Goal: Task Accomplishment & Management: Manage account settings

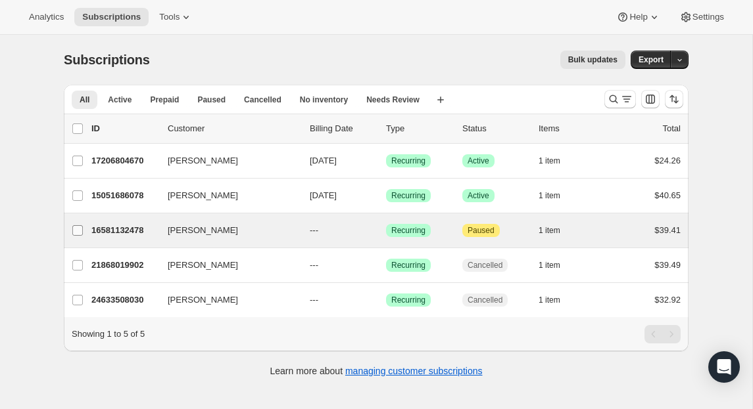
click at [78, 231] on input "[PERSON_NAME]" at bounding box center [77, 230] width 11 height 11
checkbox input "true"
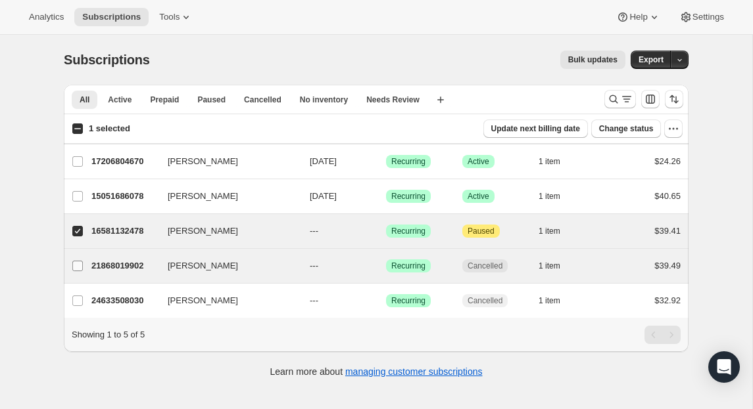
click at [77, 268] on input "[PERSON_NAME]" at bounding box center [77, 266] width 11 height 11
checkbox input "true"
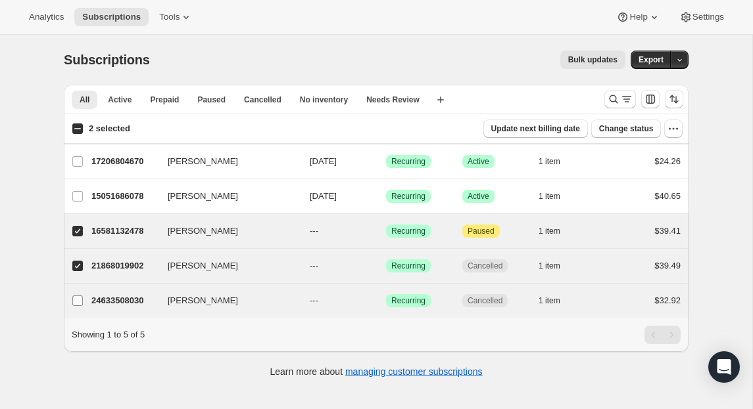
click at [77, 299] on input "[PERSON_NAME]" at bounding box center [77, 301] width 11 height 11
checkbox input "true"
click at [632, 131] on span "Change status" at bounding box center [626, 129] width 55 height 11
select select "11"
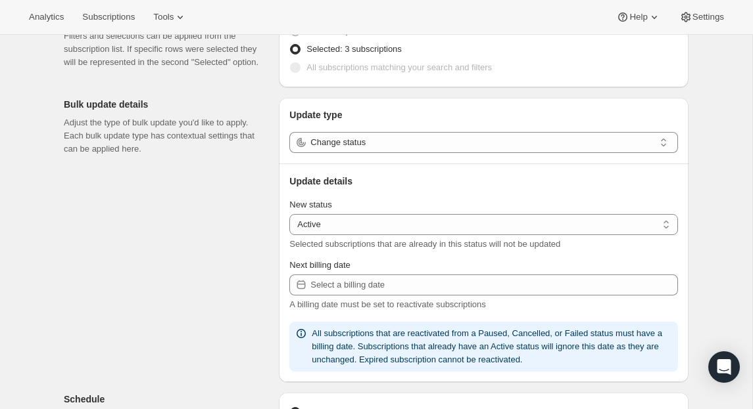
scroll to position [105, 0]
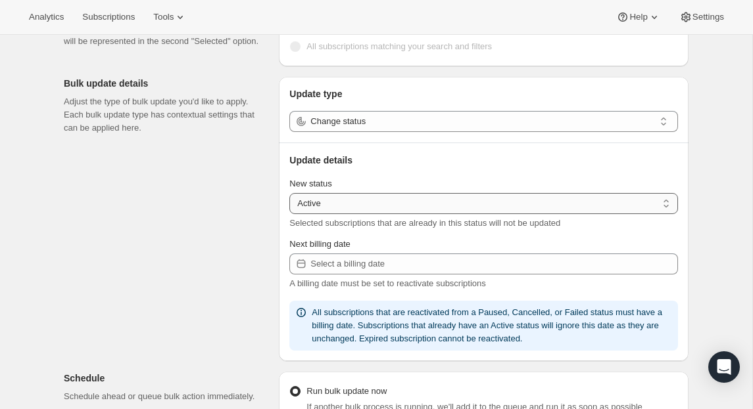
click at [342, 199] on select "Active Paused Cancelled" at bounding box center [483, 203] width 388 height 21
select select "cancelled"
click at [289, 193] on select "Active Paused Cancelled" at bounding box center [483, 203] width 388 height 21
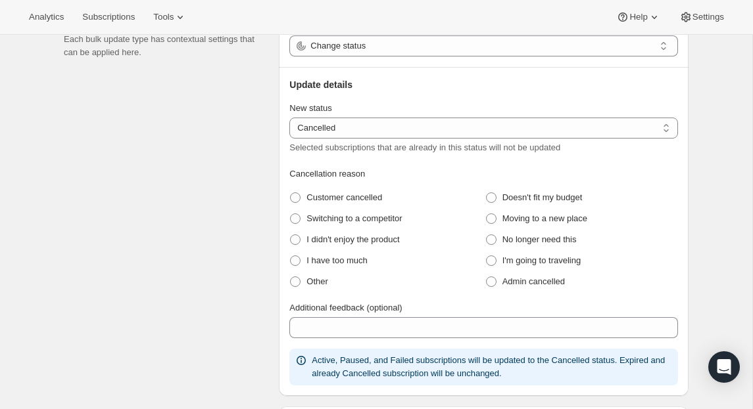
scroll to position [184, 0]
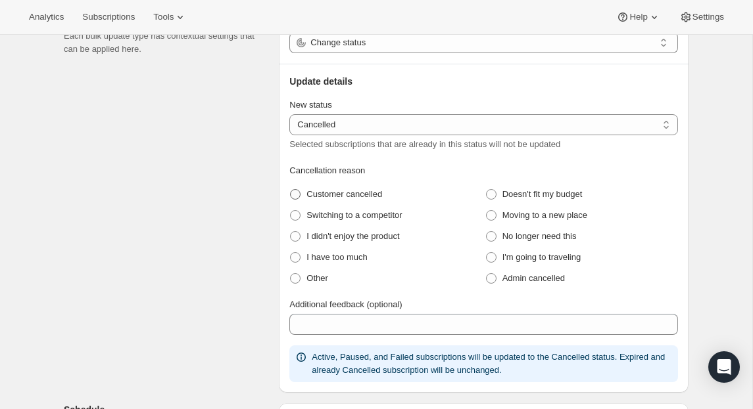
click at [294, 195] on span at bounding box center [295, 194] width 11 height 11
click at [291, 190] on cancelled "Customer cancelled" at bounding box center [290, 189] width 1 height 1
radio cancelled "true"
click at [246, 223] on div "Subscriptions to update Filters and selections can be applied from the subscrip…" at bounding box center [370, 364] width 635 height 927
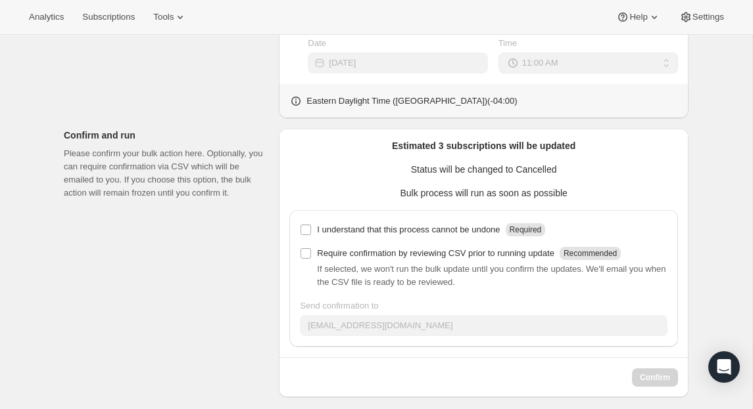
scroll to position [623, 0]
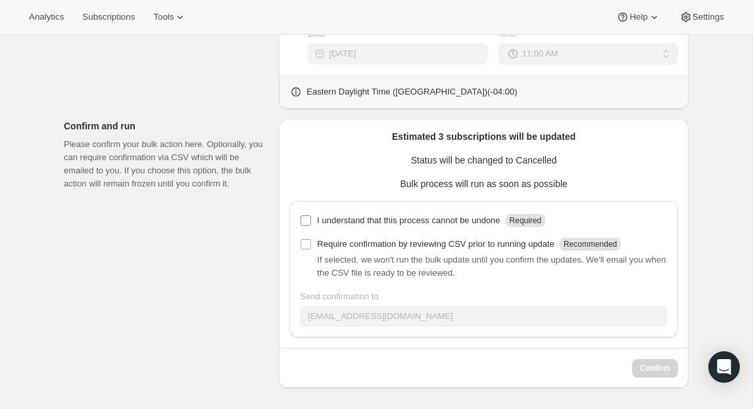
click at [305, 220] on input "I understand that this process cannot be undone Required" at bounding box center [305, 221] width 11 height 11
checkbox input "true"
click at [305, 240] on input "Require confirmation by reviewing CSV prior to running update Recommended" at bounding box center [305, 244] width 11 height 11
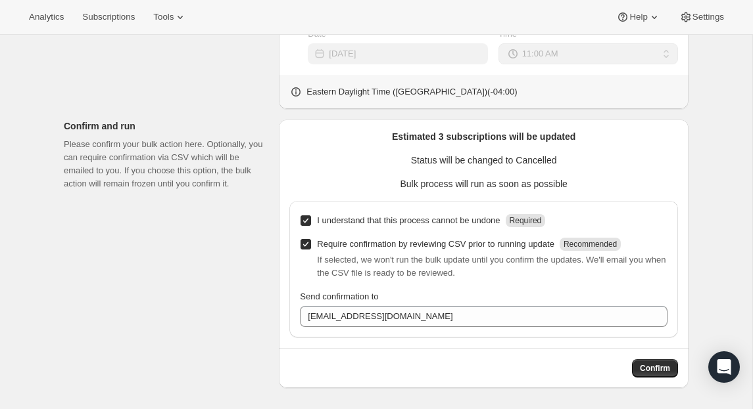
click at [304, 245] on input "Require confirmation by reviewing CSV prior to running update Recommended" at bounding box center [305, 244] width 11 height 11
checkbox input "false"
click at [667, 373] on span "Confirm" at bounding box center [655, 368] width 30 height 11
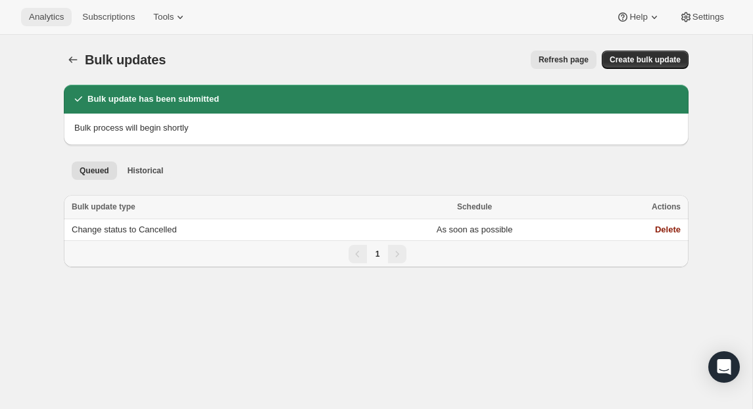
click at [43, 20] on span "Analytics" at bounding box center [46, 17] width 35 height 11
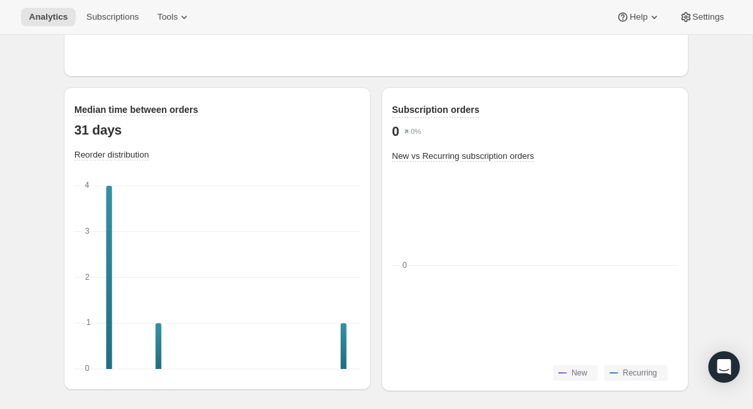
scroll to position [1827, 0]
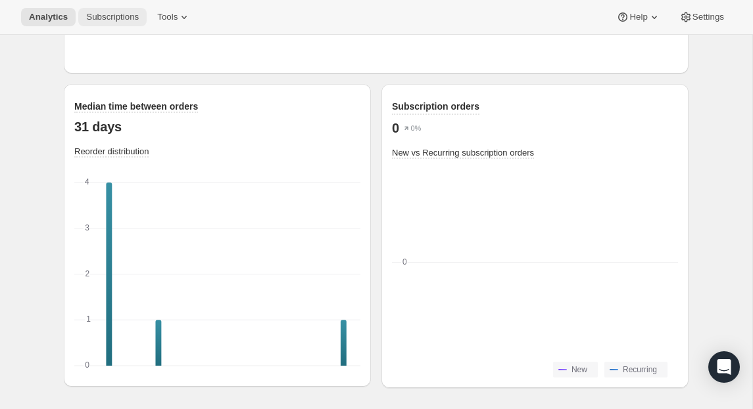
click at [112, 20] on span "Subscriptions" at bounding box center [112, 17] width 53 height 11
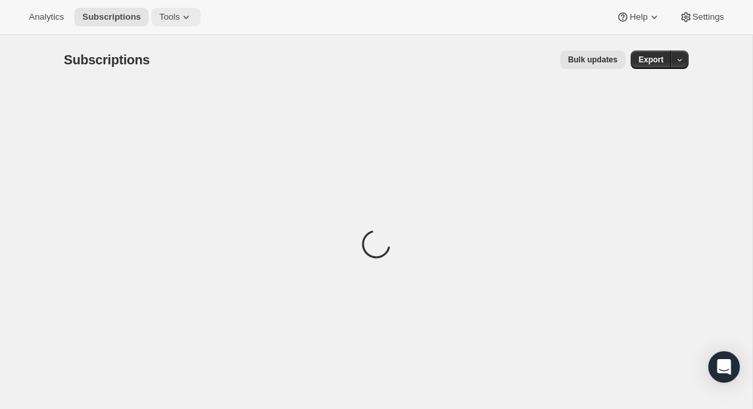
click at [179, 20] on span "Tools" at bounding box center [169, 17] width 20 height 11
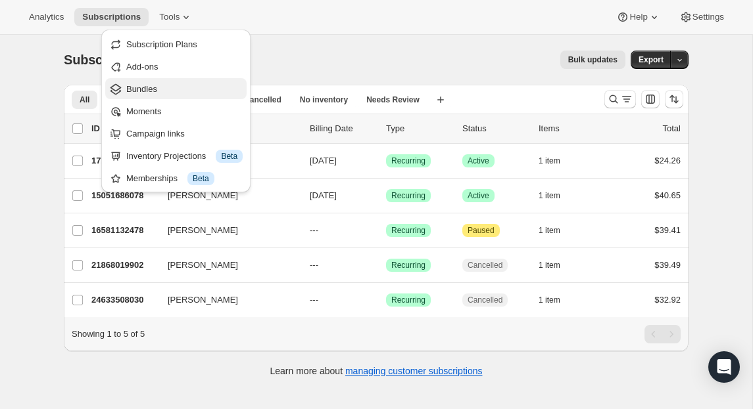
click at [147, 88] on span "Bundles" at bounding box center [141, 89] width 31 height 10
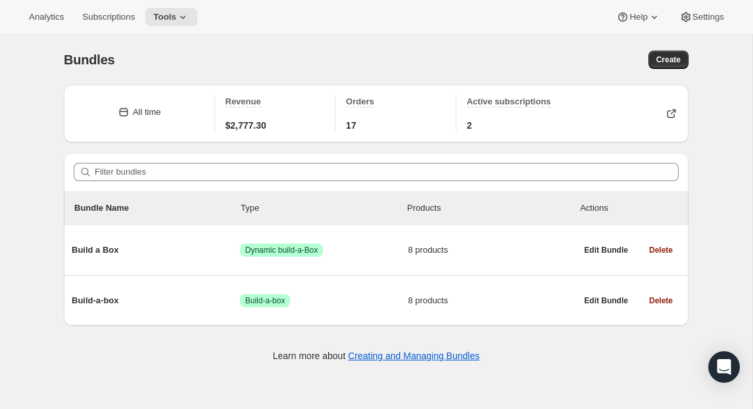
click at [41, 101] on div "Bundles. This page is ready Bundles Create All time Revenue $2,777.30 Orders 17…" at bounding box center [376, 239] width 752 height 409
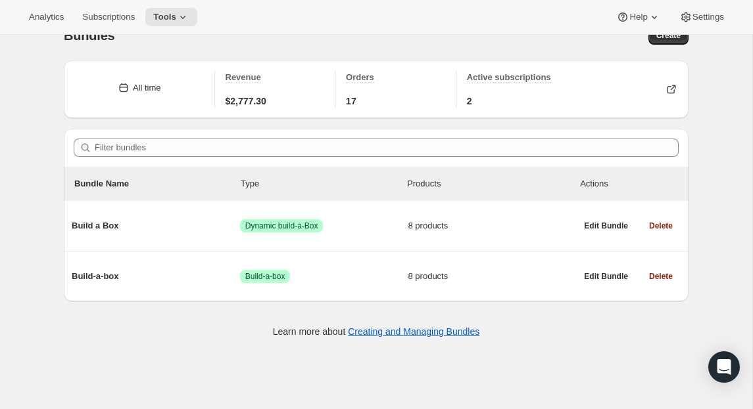
scroll to position [26, 0]
